Goal: Information Seeking & Learning: Learn about a topic

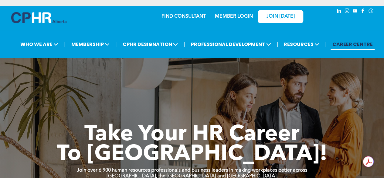
click at [233, 16] on link "MEMBER LOGIN" at bounding box center [234, 16] width 38 height 5
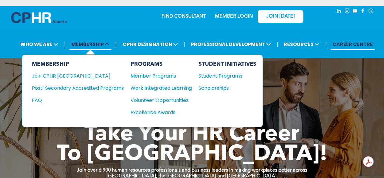
click at [93, 44] on span "MEMBERSHIP" at bounding box center [91, 44] width 42 height 11
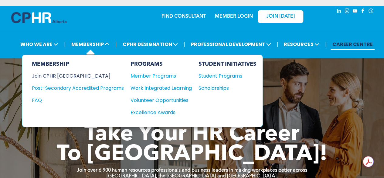
click at [65, 75] on div "Join CPHR [GEOGRAPHIC_DATA]" at bounding box center [73, 76] width 83 height 8
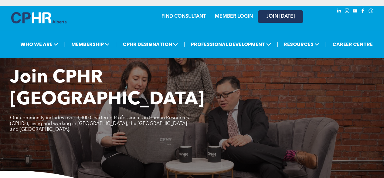
click at [271, 17] on span "JOIN [DATE]" at bounding box center [280, 17] width 29 height 6
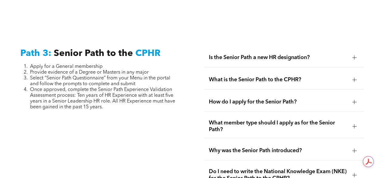
scroll to position [1530, 0]
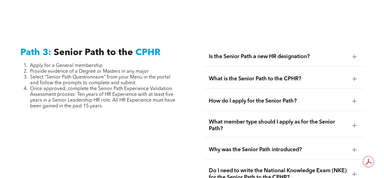
click at [298, 53] on span "Is the Senior Path a new HR designation?" at bounding box center [278, 56] width 139 height 7
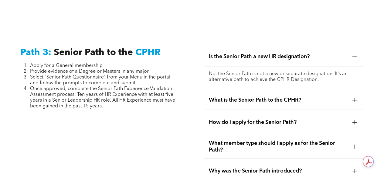
click at [330, 97] on span "What is the Senior Path to the CPHR?" at bounding box center [278, 100] width 139 height 7
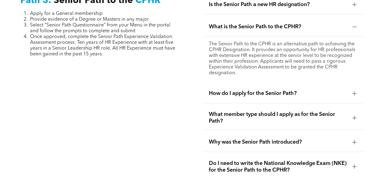
scroll to position [1590, 0]
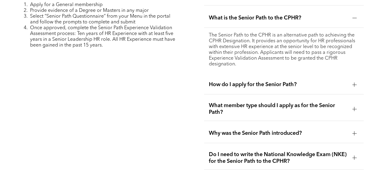
click at [307, 81] on span "How do I apply for the Senior Path?" at bounding box center [278, 84] width 139 height 7
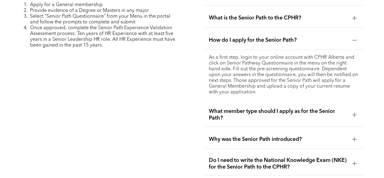
click at [311, 108] on span "What member type should I apply as for the Senior Path?" at bounding box center [278, 114] width 139 height 13
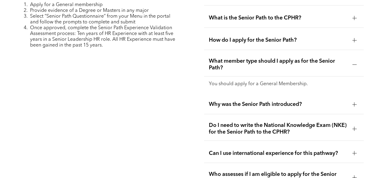
click at [309, 101] on span "Why was the Senior Path introduced?" at bounding box center [278, 104] width 139 height 7
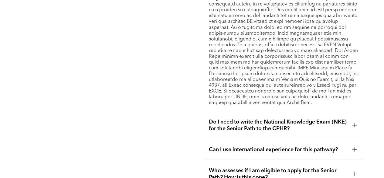
scroll to position [1712, 0]
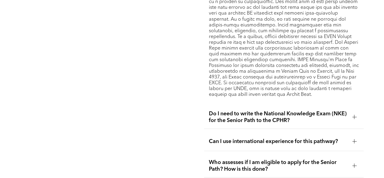
click at [313, 111] on span "Do I need to write the National Knowledge Exam (NKE) for the Senior Path to the…" at bounding box center [278, 116] width 139 height 13
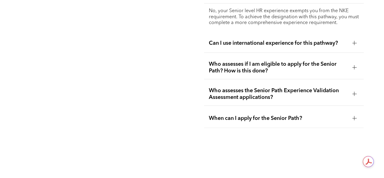
click at [281, 39] on span "Can I use international experience for this pathway?" at bounding box center [278, 42] width 139 height 7
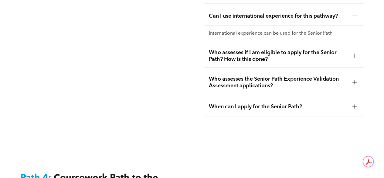
click at [282, 49] on span "Who assesses if I am eligible to apply for the Senior Path? How is this done?" at bounding box center [278, 55] width 139 height 13
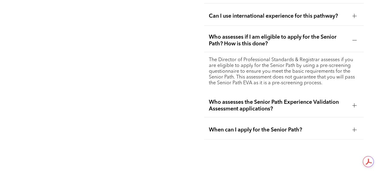
click at [291, 98] on span "Who assesses the Senior Path Experience Validation Assessment applications?" at bounding box center [278, 104] width 139 height 13
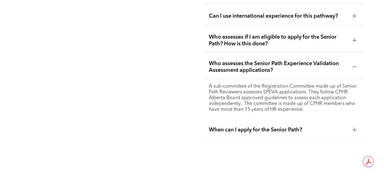
click at [288, 120] on div "When can I apply for the Senior Path?" at bounding box center [284, 129] width 160 height 19
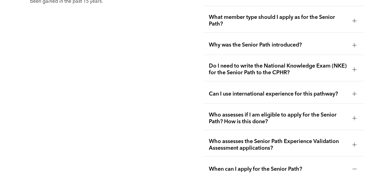
scroll to position [1621, 0]
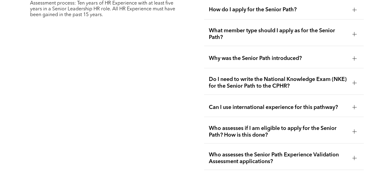
click at [276, 55] on span "Why was the Senior Path introduced?" at bounding box center [278, 58] width 139 height 7
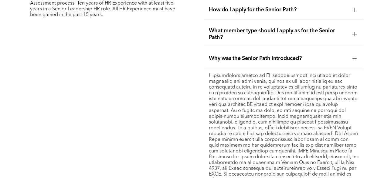
click at [269, 27] on span "What member type should I apply as for the Senior Path?" at bounding box center [278, 33] width 139 height 13
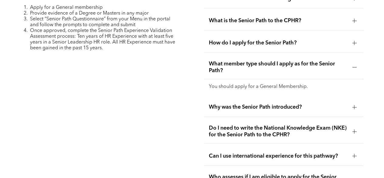
scroll to position [1560, 0]
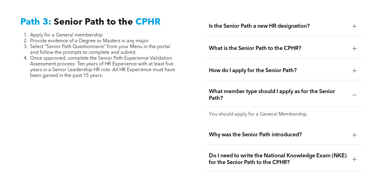
click at [279, 67] on span "How do I apply for the Senior Path?" at bounding box center [278, 70] width 139 height 7
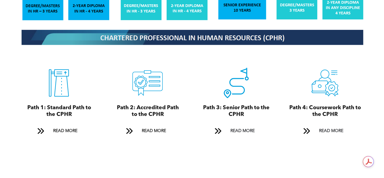
scroll to position [650, 0]
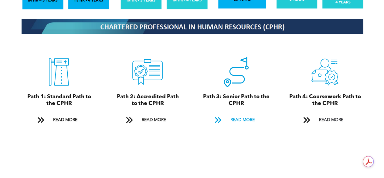
click at [241, 114] on span "READ MORE" at bounding box center [242, 119] width 29 height 11
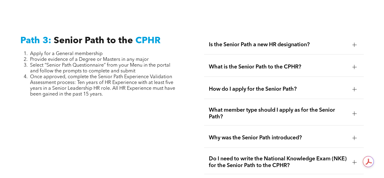
scroll to position [1542, 0]
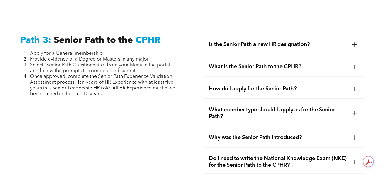
click at [300, 41] on span "Is the Senior Path a new HR designation?" at bounding box center [278, 44] width 139 height 7
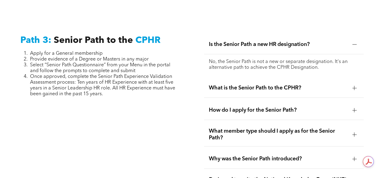
click at [279, 84] on div "What is the Senior Path to the CPHR?" at bounding box center [284, 87] width 160 height 19
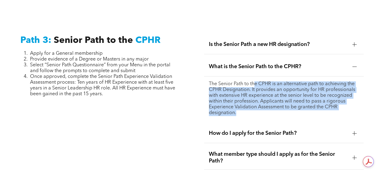
drag, startPoint x: 255, startPoint y: 76, endPoint x: 337, endPoint y: 104, distance: 86.7
click at [337, 104] on p "The Senior Path to the CPHR is an alternative path to achieving the CPHR Design…" at bounding box center [284, 98] width 150 height 35
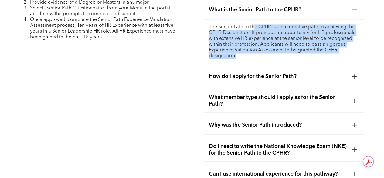
scroll to position [1602, 0]
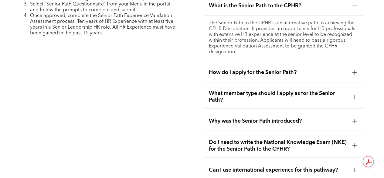
click at [247, 69] on span "How do I apply for the Senior Path?" at bounding box center [278, 72] width 139 height 7
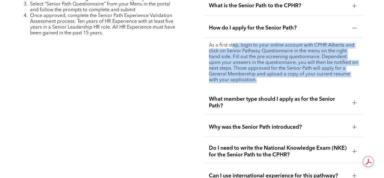
drag, startPoint x: 233, startPoint y: 37, endPoint x: 342, endPoint y: 75, distance: 115.2
click at [342, 75] on p "As a first step, login to your online account with CPHR Alberta and click on Se…" at bounding box center [284, 63] width 150 height 40
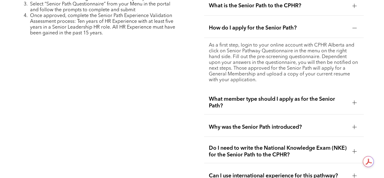
click at [241, 96] on span "What member type should I apply as for the Senior Path?" at bounding box center [278, 102] width 139 height 13
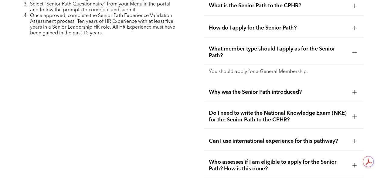
click at [256, 25] on span "How do I apply for the Senior Path?" at bounding box center [278, 28] width 139 height 7
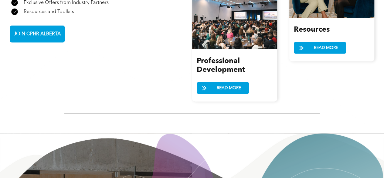
scroll to position [741, 0]
